Goal: Task Accomplishment & Management: Manage account settings

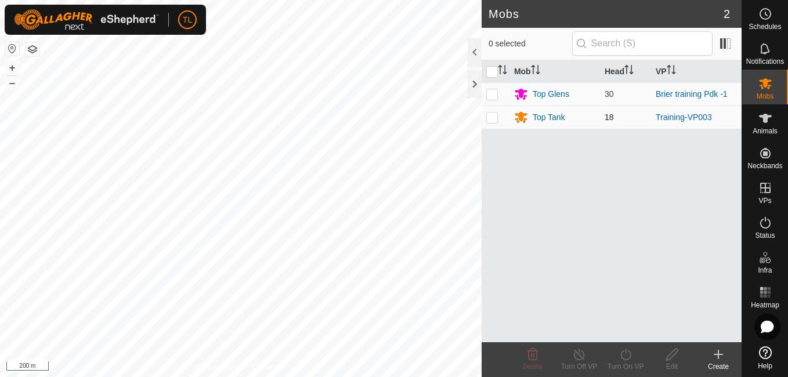
click at [495, 120] on p-checkbox at bounding box center [492, 117] width 12 height 9
checkbox input "true"
click at [402, 0] on html "TL Schedules Notifications Mobs Animals Neckbands VPs Status Infra Heatmap Help…" at bounding box center [394, 188] width 788 height 377
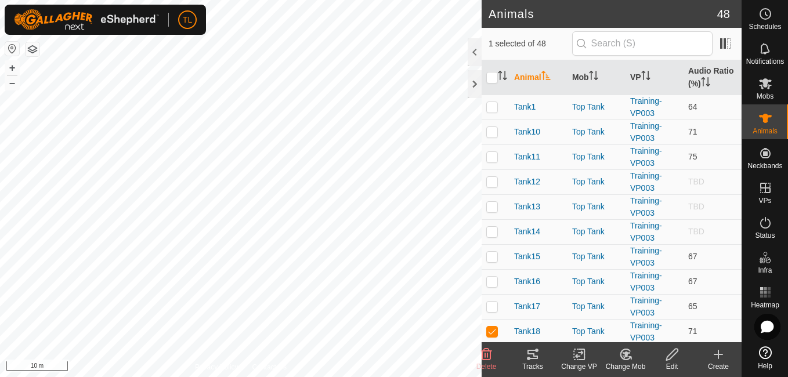
checkbox input "false"
click at [519, 284] on div "Animals 48 0 selected of 48 Animal Mob VP Audio Ratio (%) Tank1 Top Tank Traini…" at bounding box center [370, 188] width 741 height 377
checkbox input "false"
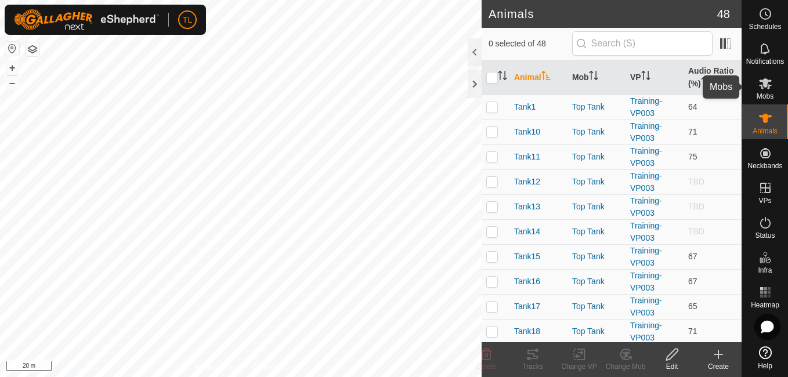
click at [761, 85] on icon at bounding box center [765, 83] width 13 height 11
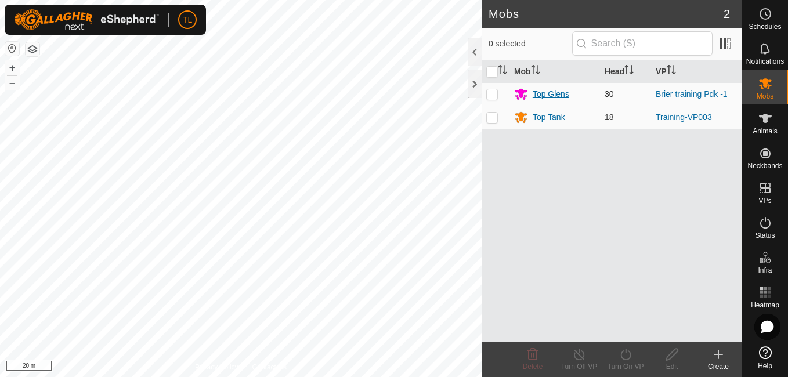
click at [547, 96] on div "Top Glens" at bounding box center [551, 94] width 37 height 12
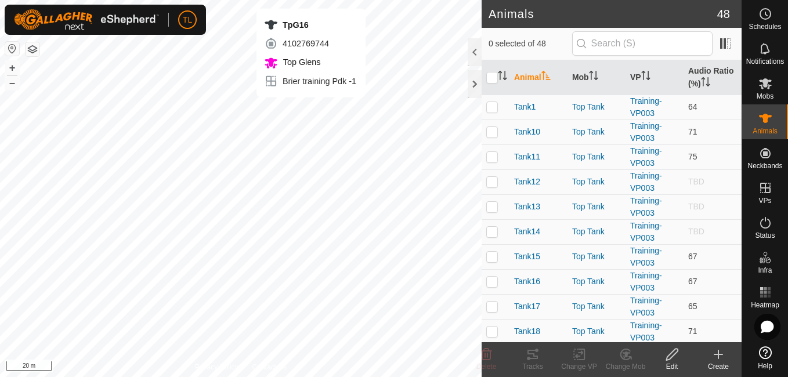
checkbox input "true"
